Goal: Task Accomplishment & Management: Manage account settings

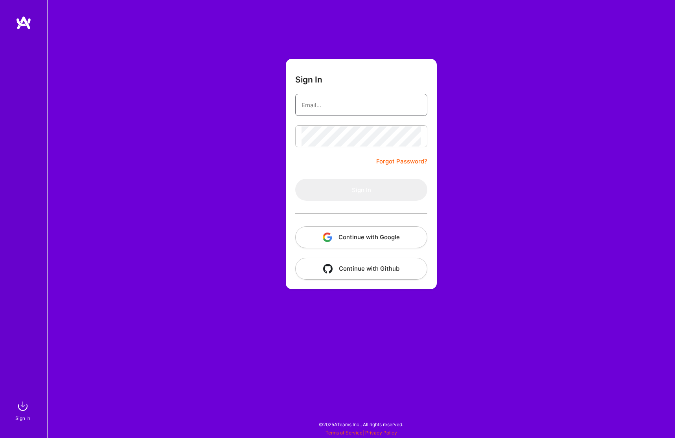
type input "[PERSON_NAME][EMAIL_ADDRESS][DOMAIN_NAME]"
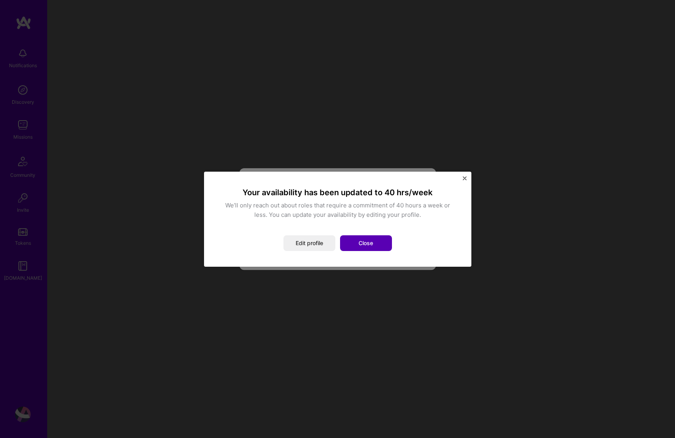
click at [361, 242] on button "Close" at bounding box center [366, 243] width 52 height 16
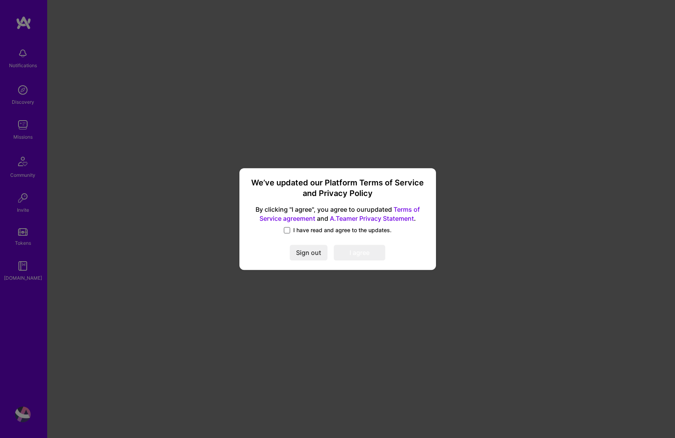
click at [290, 233] on span at bounding box center [287, 230] width 6 height 6
click at [0, 0] on input "I have read and agree to the updates." at bounding box center [0, 0] width 0 height 0
click at [352, 255] on button "I agree" at bounding box center [359, 253] width 51 height 16
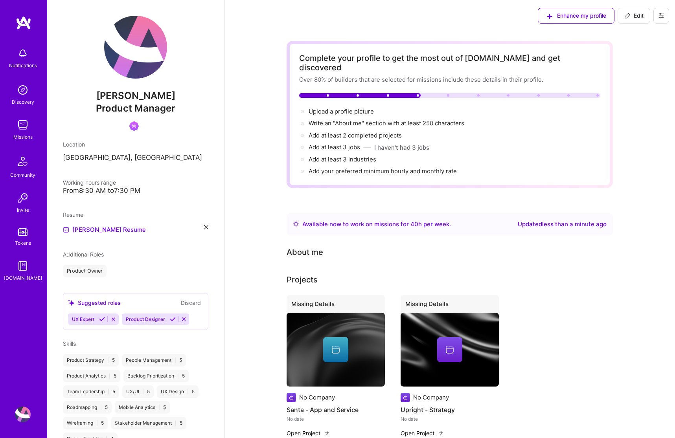
click at [23, 135] on div "Missions" at bounding box center [22, 137] width 19 height 8
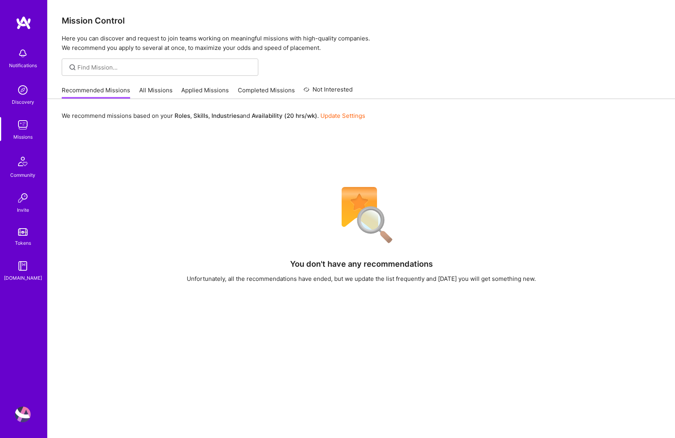
click at [156, 90] on link "All Missions" at bounding box center [155, 92] width 33 height 13
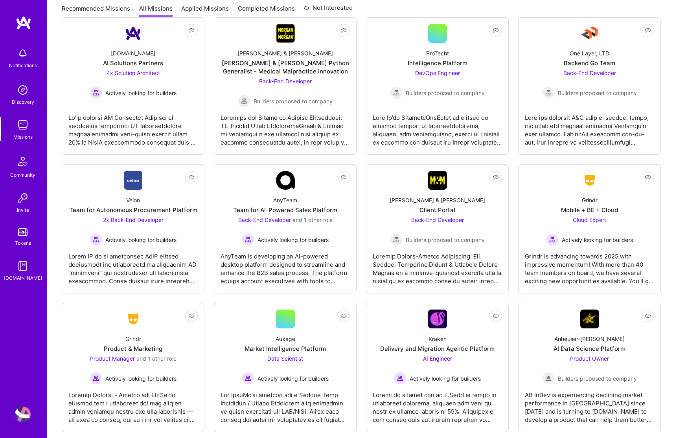
scroll to position [1605, 0]
